Goal: Information Seeking & Learning: Learn about a topic

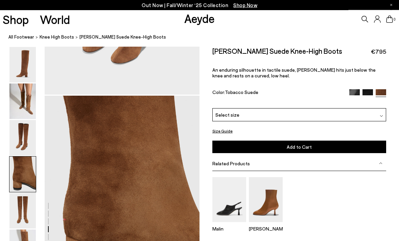
scroll to position [811, 0]
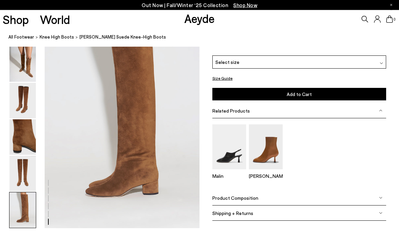
click at [27, 215] on img at bounding box center [22, 211] width 26 height 36
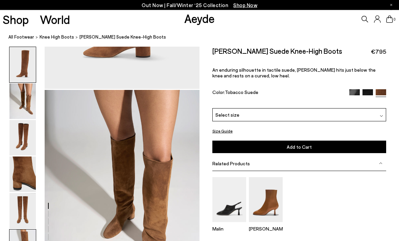
scroll to position [165, 0]
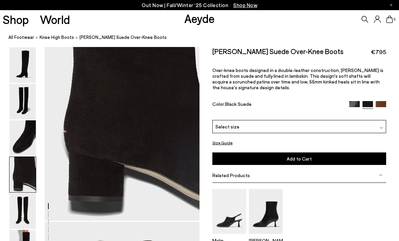
scroll to position [643, 0]
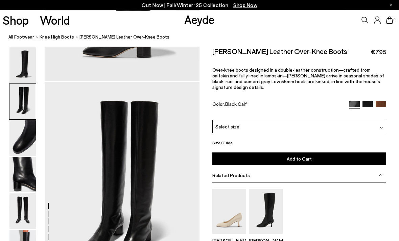
scroll to position [279, 0]
